Goal: Check status: Check status

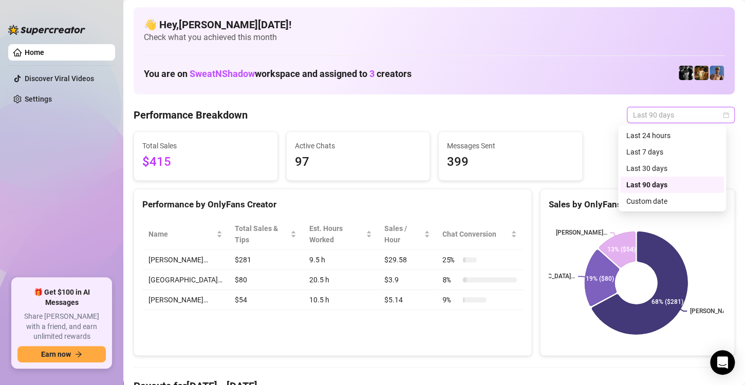
click at [671, 109] on span "Last 90 days" at bounding box center [681, 114] width 96 height 15
click at [659, 148] on div "Last 7 days" at bounding box center [671, 151] width 91 height 11
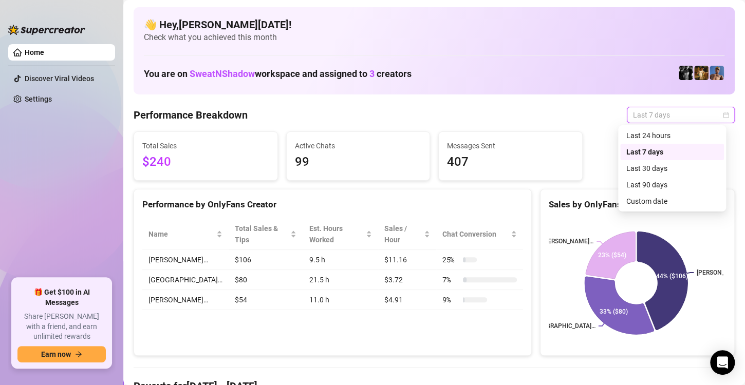
click at [678, 112] on span "Last 7 days" at bounding box center [681, 114] width 96 height 15
click at [678, 164] on div "Last 30 days" at bounding box center [671, 168] width 91 height 11
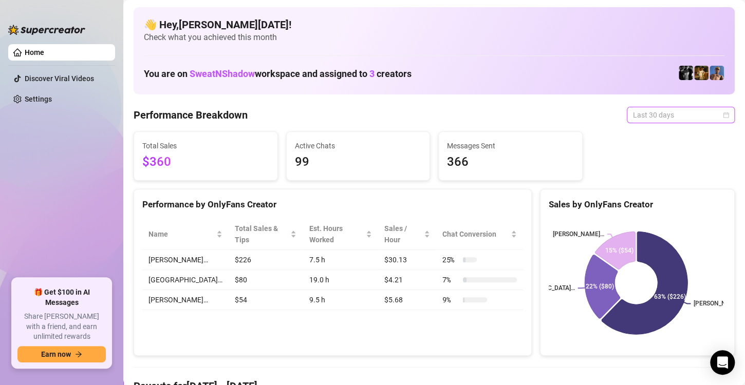
click at [682, 116] on span "Last 30 days" at bounding box center [681, 114] width 96 height 15
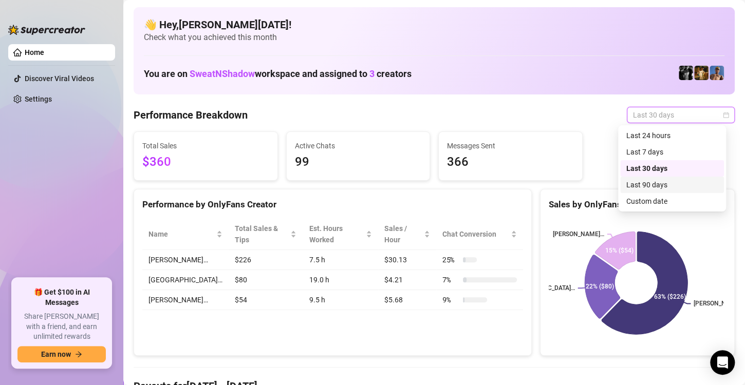
click at [680, 183] on div "Last 90 days" at bounding box center [671, 184] width 91 height 11
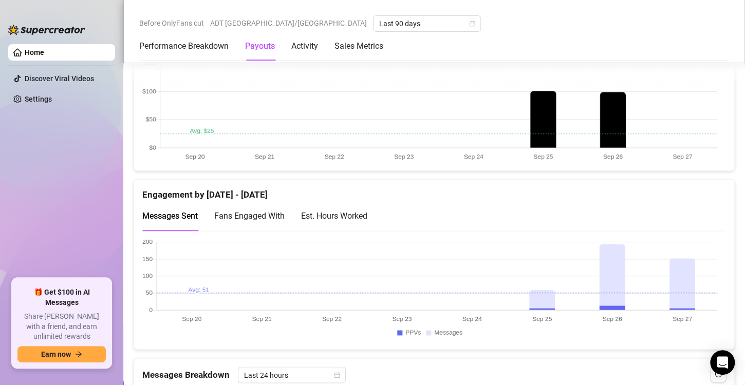
scroll to position [595, 0]
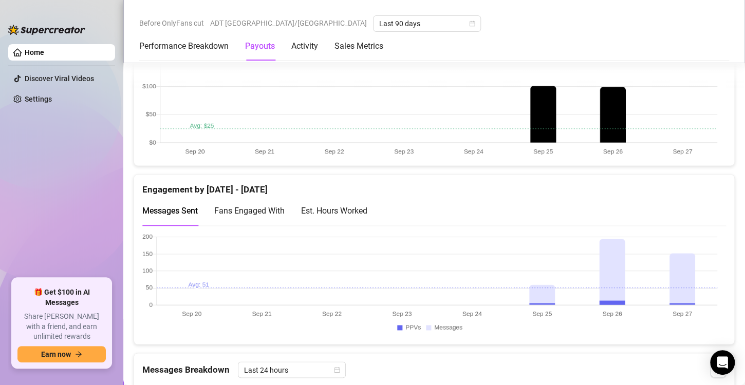
click at [258, 45] on div "Payouts" at bounding box center [260, 46] width 30 height 12
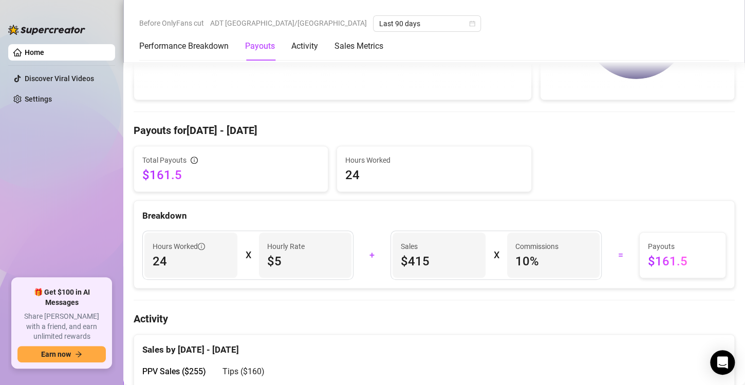
scroll to position [0, 0]
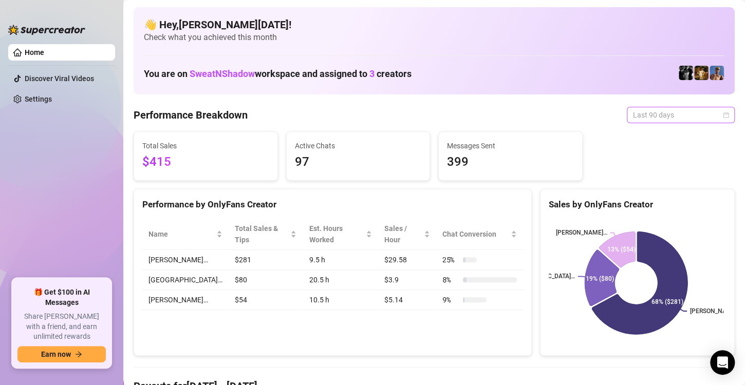
click at [684, 112] on span "Last 90 days" at bounding box center [681, 114] width 96 height 15
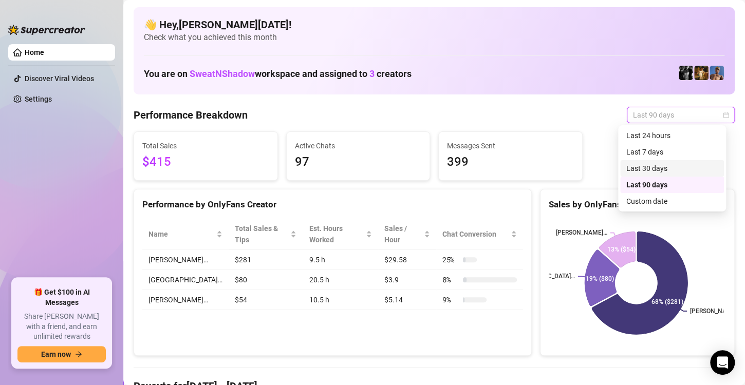
click at [663, 171] on div "Last 30 days" at bounding box center [671, 168] width 91 height 11
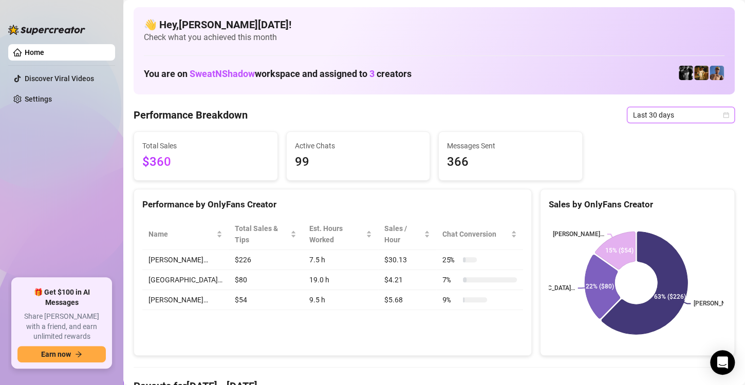
click at [681, 114] on span "Last 30 days" at bounding box center [681, 114] width 96 height 15
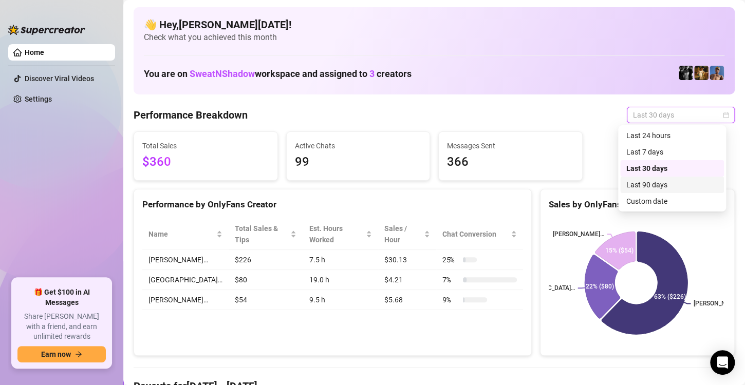
click at [653, 184] on div "Last 90 days" at bounding box center [671, 184] width 91 height 11
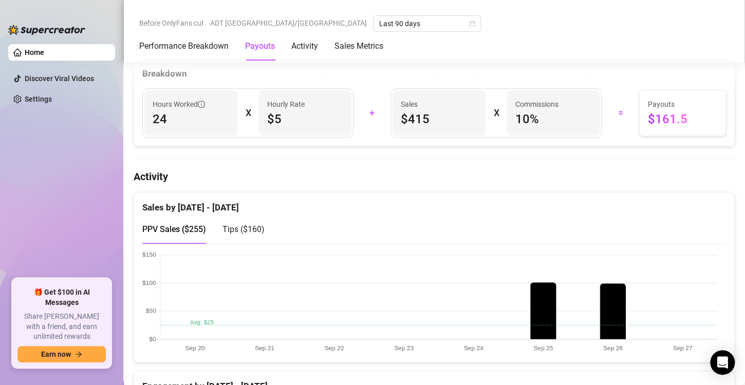
scroll to position [403, 0]
